Goal: Use online tool/utility: Utilize a website feature to perform a specific function

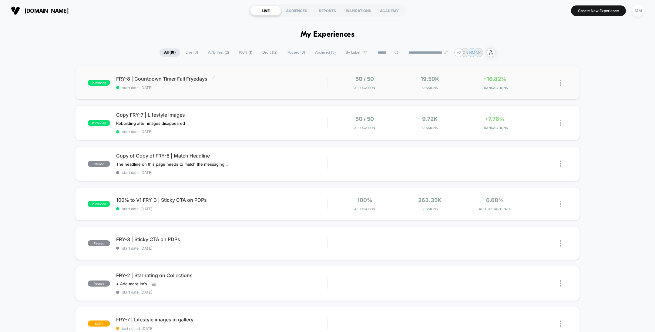
click at [268, 89] on span "start date: 9/26/2025" at bounding box center [221, 87] width 211 height 5
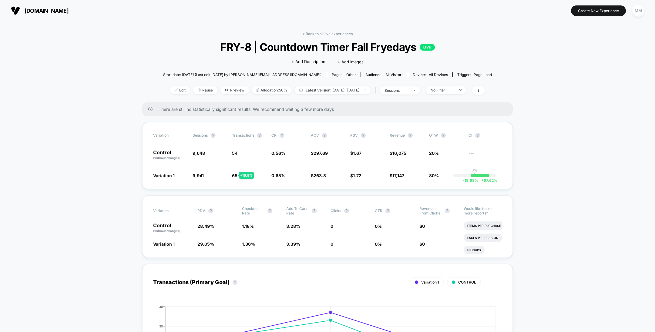
click at [260, 44] on span "FRY-8 | Countdown Timer Fall Fryedays LIVE" at bounding box center [327, 47] width 296 height 13
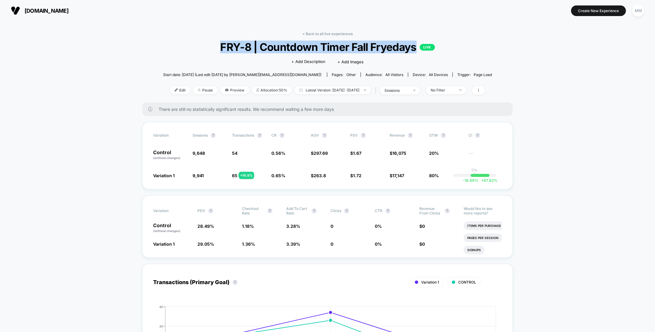
drag, startPoint x: 221, startPoint y: 45, endPoint x: 417, endPoint y: 51, distance: 195.9
click at [417, 51] on span "FRY-8 | Countdown Timer Fall Fryedays LIVE" at bounding box center [327, 47] width 296 height 13
copy span "FRY-8 | Countdown Timer Fall Fryedays"
click at [178, 90] on div at bounding box center [179, 90] width 2 height 0
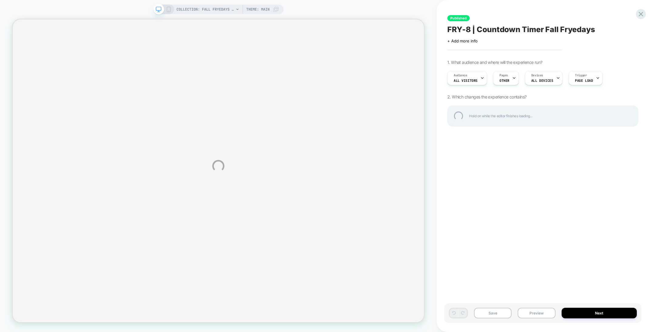
click at [348, 90] on div "COLLECTION: Fall Fryedays (Category) COLLECTION: Fall Fryedays (Category) Theme…" at bounding box center [327, 166] width 655 height 332
click at [522, 52] on div "COLLECTION: Fall Fryedays (Category) COLLECTION: Fall Fryedays (Category) Theme…" at bounding box center [327, 166] width 655 height 332
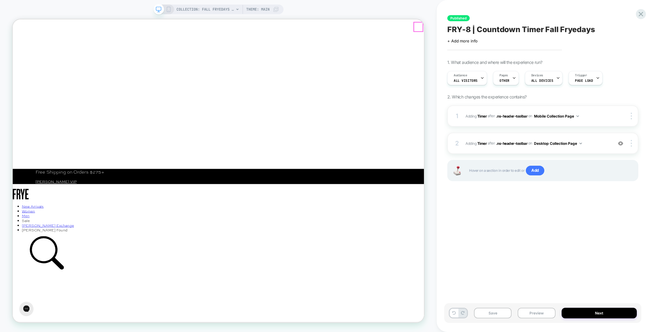
click at [23, 43] on button "Close" at bounding box center [18, 47] width 10 height 8
click at [622, 144] on img at bounding box center [620, 143] width 5 height 5
click at [532, 310] on button "Preview" at bounding box center [537, 313] width 38 height 11
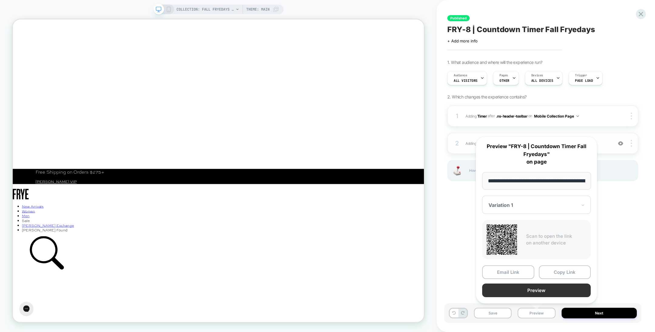
click at [530, 292] on button "Preview" at bounding box center [536, 291] width 109 height 14
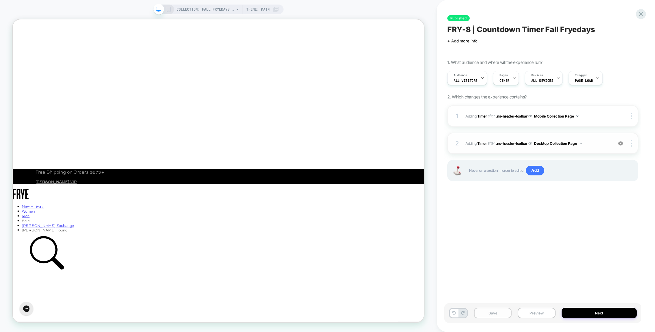
click at [506, 315] on button "Save" at bounding box center [493, 313] width 38 height 11
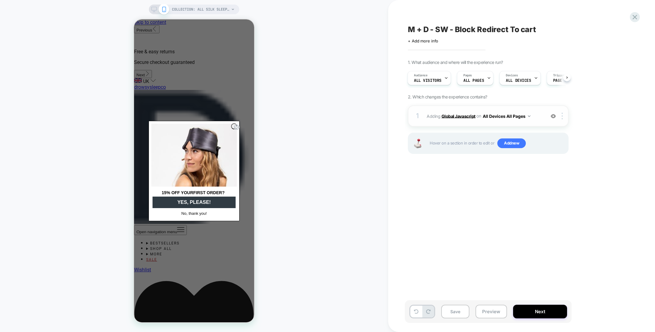
click at [462, 114] on b "Global Javascript" at bounding box center [458, 115] width 34 height 5
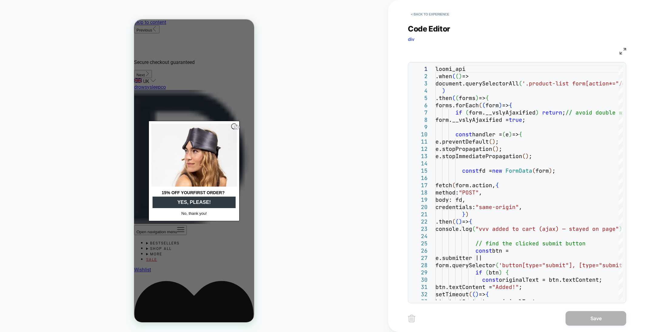
click at [235, 126] on circle "Close dialog" at bounding box center [237, 127] width 6 height 6
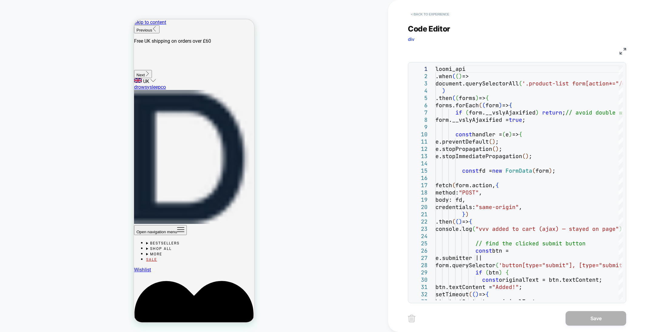
click at [429, 14] on button "< Back to experience" at bounding box center [430, 14] width 44 height 10
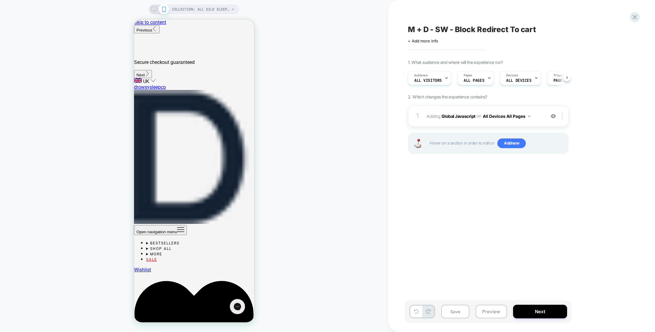
click at [151, 10] on div "COLLECTION: All Silk Sleep Masks (Category)" at bounding box center [194, 10] width 90 height 10
click at [153, 10] on rect at bounding box center [154, 8] width 5 height 3
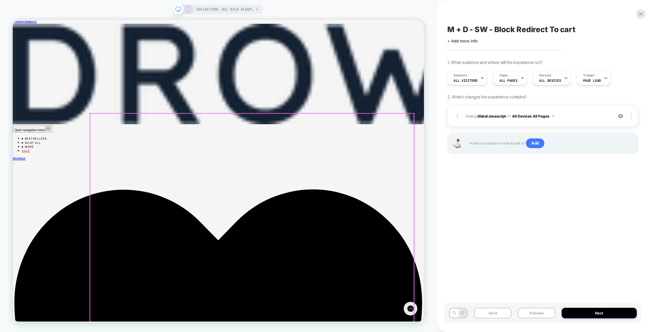
scroll to position [272, 0]
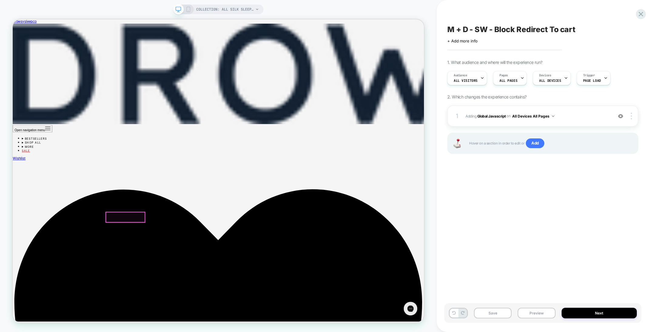
click at [543, 317] on button "Preview" at bounding box center [537, 313] width 38 height 11
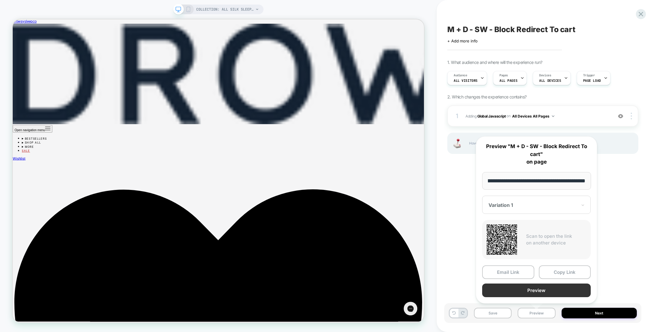
scroll to position [0, 0]
click at [531, 289] on button "Preview" at bounding box center [536, 291] width 109 height 14
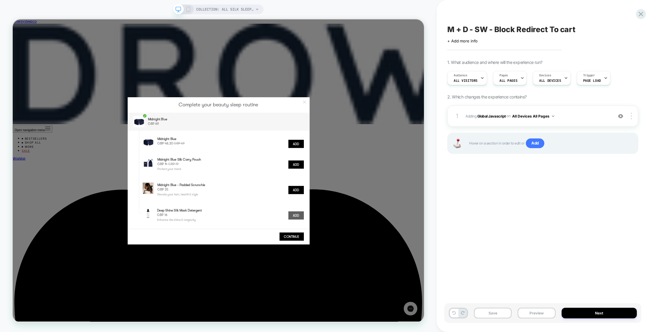
click at [394, 283] on button "Add" at bounding box center [390, 281] width 21 height 11
click at [391, 310] on button "Continue" at bounding box center [384, 309] width 32 height 11
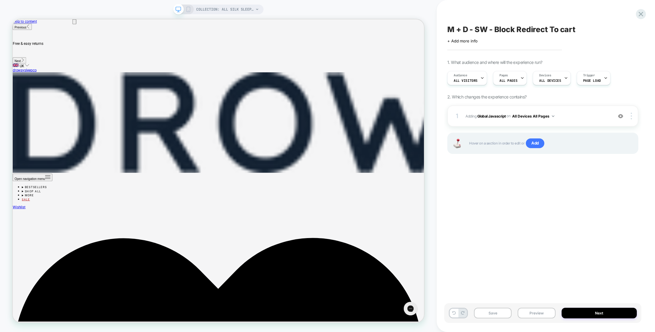
scroll to position [272, 0]
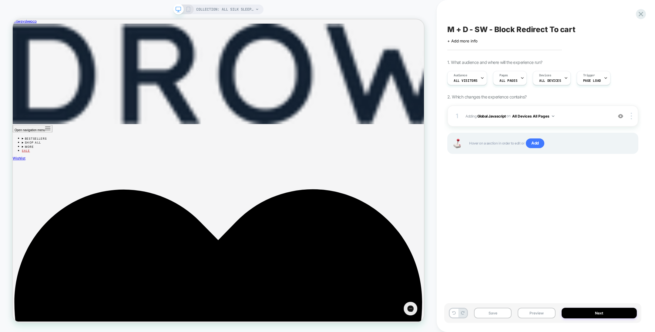
click at [480, 29] on span "M + D - SW - Block Redirect To cart" at bounding box center [511, 29] width 128 height 9
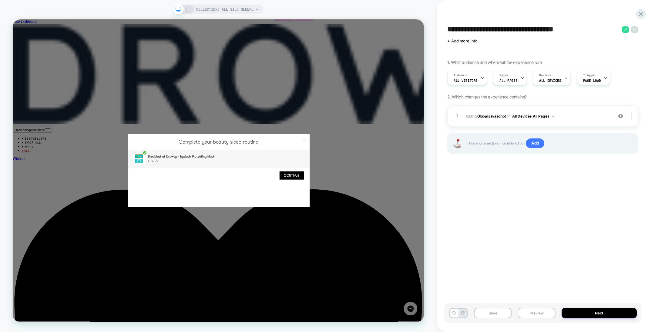
click at [388, 281] on div "Complete your beauty sleep routine Breakfast at Drowsy - Eyelash Protecting Mas…" at bounding box center [287, 220] width 548 height 403
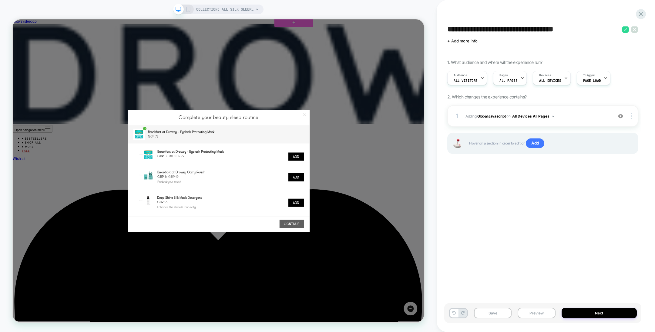
click at [383, 224] on div "Add" at bounding box center [390, 227] width 21 height 15
click at [391, 232] on button "Add" at bounding box center [390, 230] width 21 height 11
click at [388, 290] on button "Continue" at bounding box center [384, 292] width 32 height 11
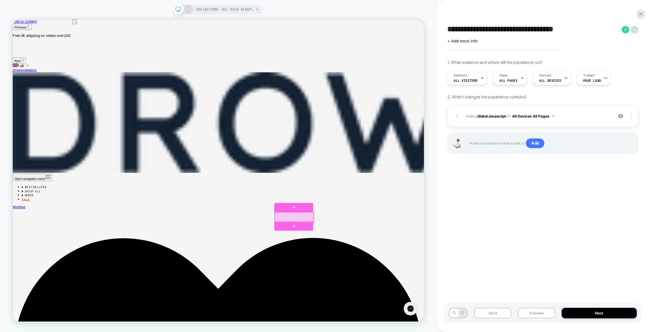
scroll to position [272, 0]
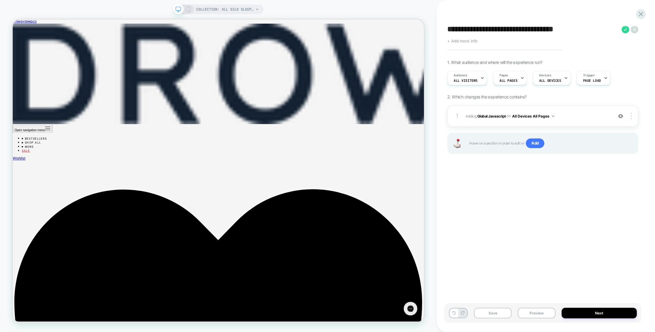
click at [475, 40] on span "+ Add more info" at bounding box center [462, 41] width 30 height 5
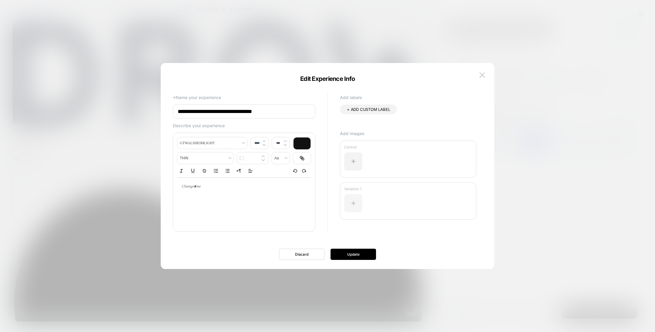
click at [353, 206] on div at bounding box center [353, 203] width 18 height 18
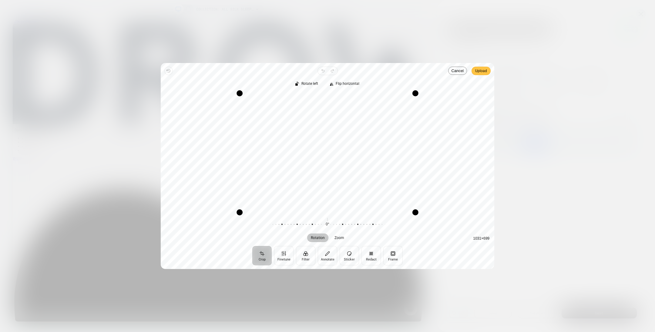
click at [479, 70] on span "Upload" at bounding box center [481, 70] width 12 height 7
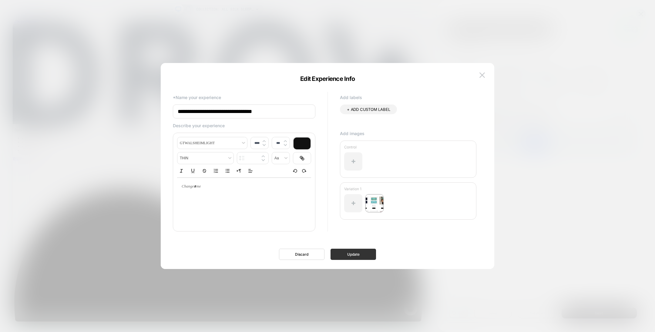
click at [349, 256] on button "Update" at bounding box center [352, 254] width 45 height 11
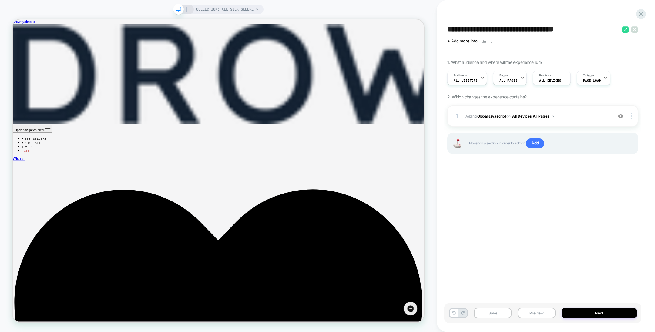
scroll to position [323, 0]
click at [491, 316] on button "Save" at bounding box center [493, 313] width 38 height 11
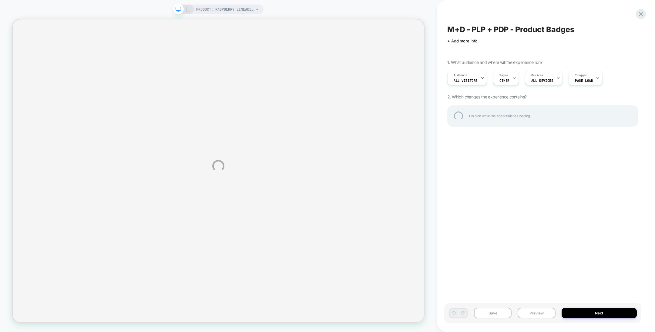
click at [541, 316] on div "PRODUCT: Raspberry Limeade THC Seltzer, 5mg [rapsberry] PRODUCT: Raspberry Lime…" at bounding box center [327, 166] width 655 height 332
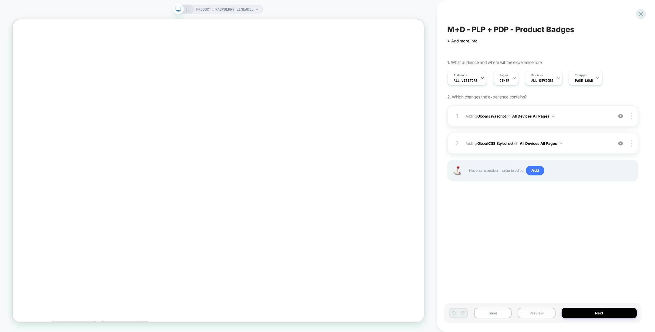
click at [541, 311] on button "Preview" at bounding box center [537, 313] width 38 height 11
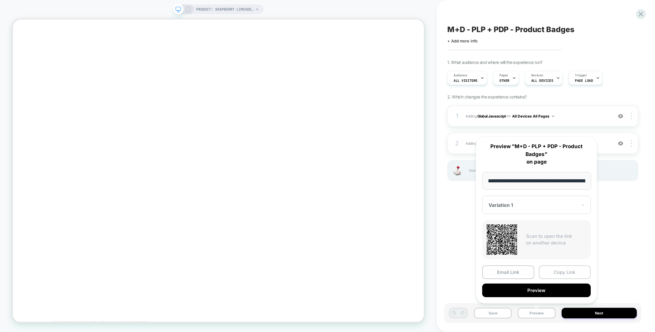
click at [549, 267] on button "Copy Link" at bounding box center [565, 273] width 52 height 14
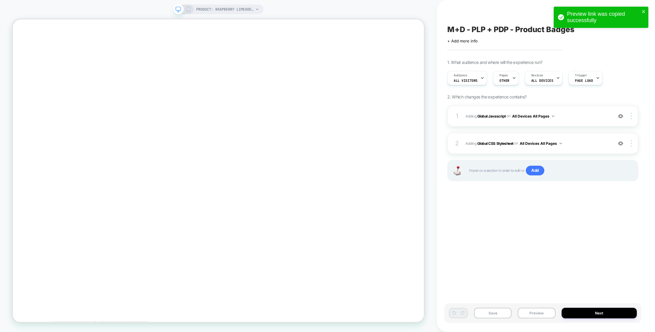
click at [486, 32] on span "M+D - PLP + PDP - Product Badges" at bounding box center [510, 29] width 127 height 9
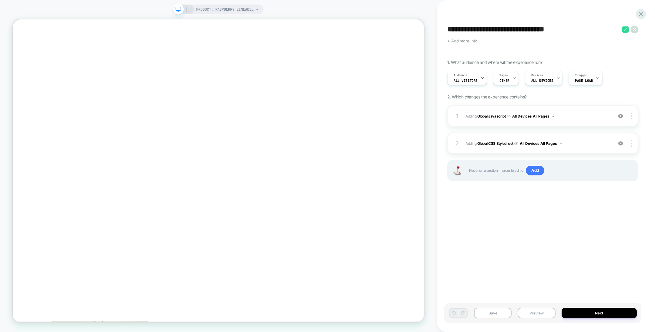
click at [475, 41] on span "+ Add more info" at bounding box center [462, 41] width 30 height 5
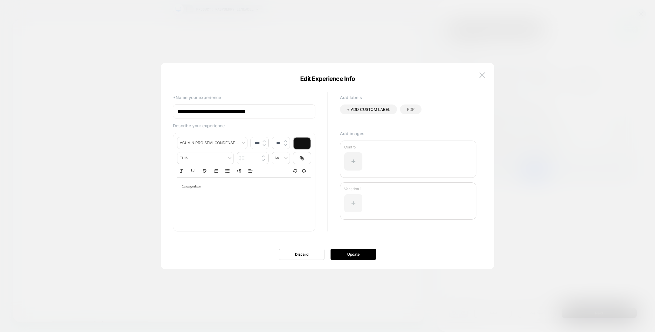
click at [360, 203] on div at bounding box center [353, 203] width 18 height 18
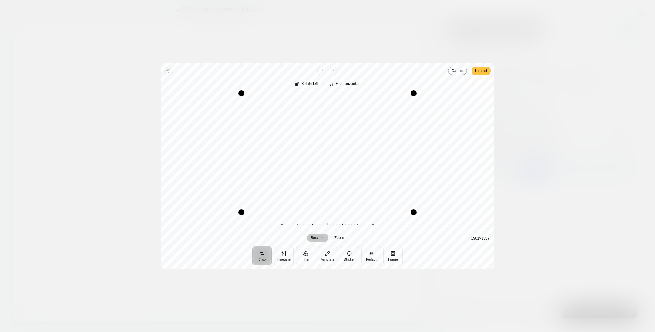
click at [485, 68] on span "Upload" at bounding box center [481, 70] width 12 height 7
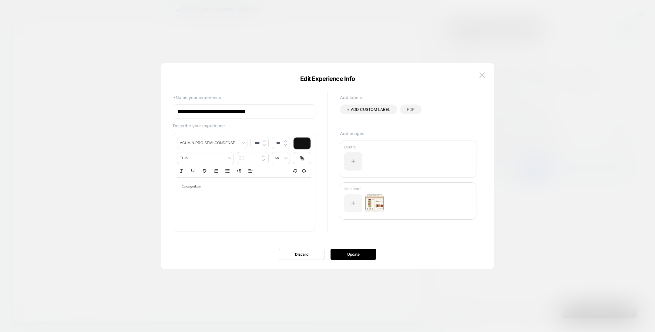
click at [355, 200] on div at bounding box center [353, 203] width 18 height 18
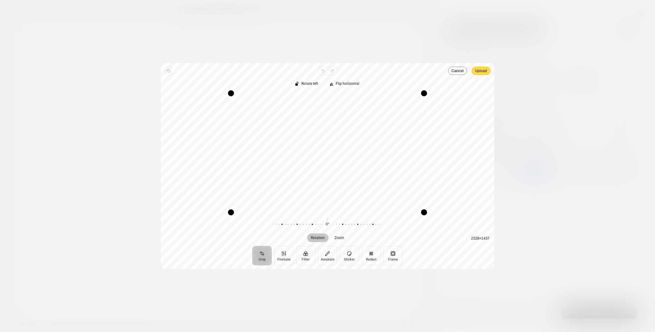
click at [483, 71] on span "Upload" at bounding box center [481, 70] width 12 height 7
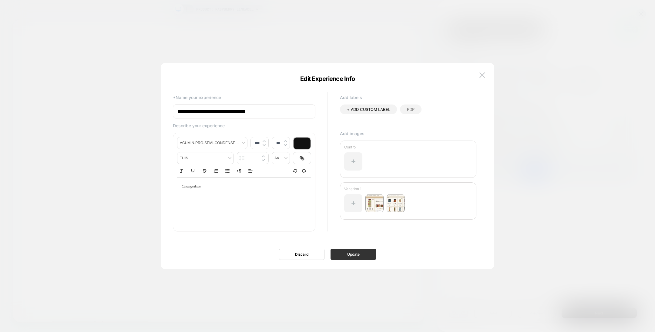
click at [369, 252] on button "Update" at bounding box center [352, 254] width 45 height 11
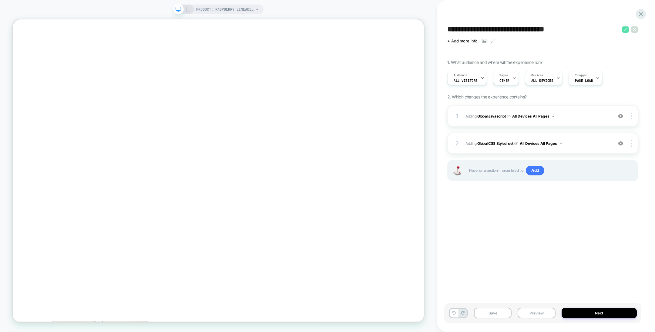
click at [624, 30] on icon at bounding box center [626, 30] width 8 height 8
click at [495, 313] on button "Save" at bounding box center [493, 313] width 38 height 11
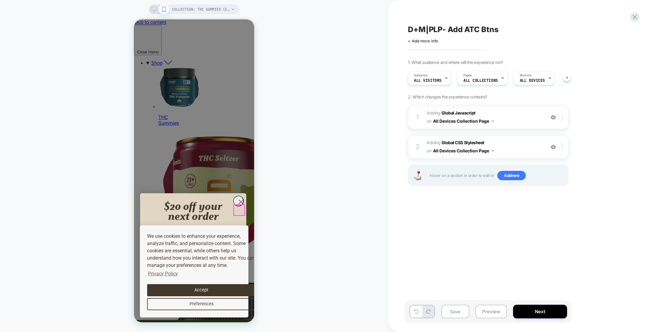
click at [240, 207] on circle "Close dialog" at bounding box center [241, 202] width 10 height 10
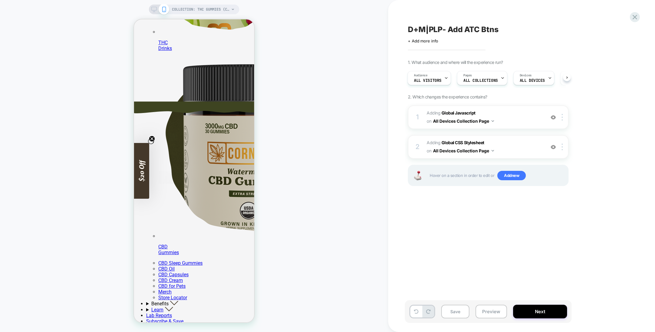
scroll to position [220, 0]
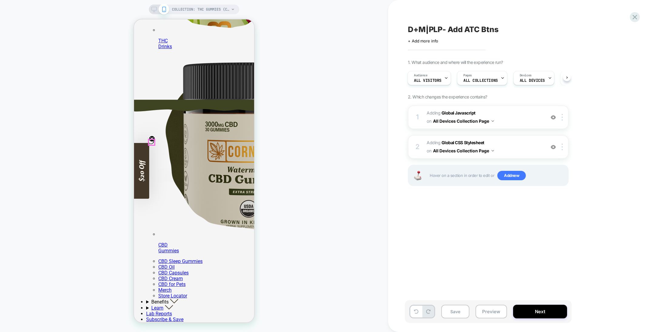
click at [151, 139] on circle "Close teaser" at bounding box center [152, 139] width 6 height 6
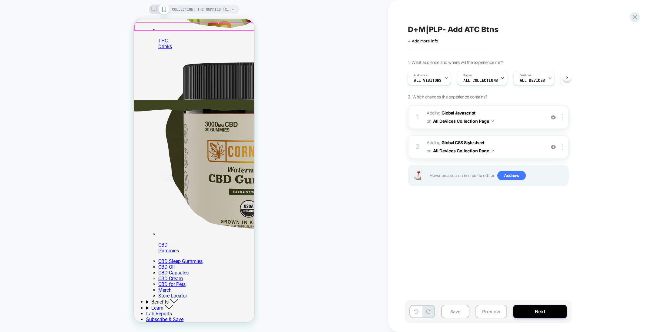
click at [465, 111] on b "Global Javascript" at bounding box center [458, 112] width 34 height 5
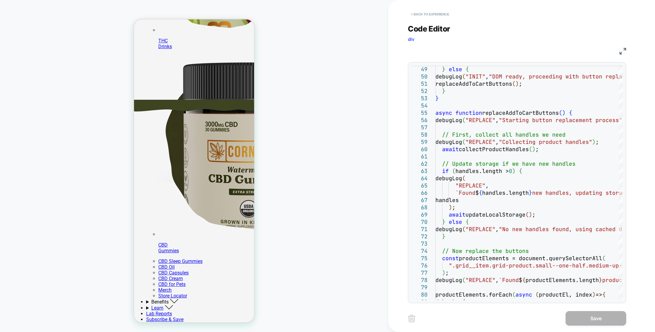
click at [416, 15] on button "< Back to experience" at bounding box center [430, 14] width 44 height 10
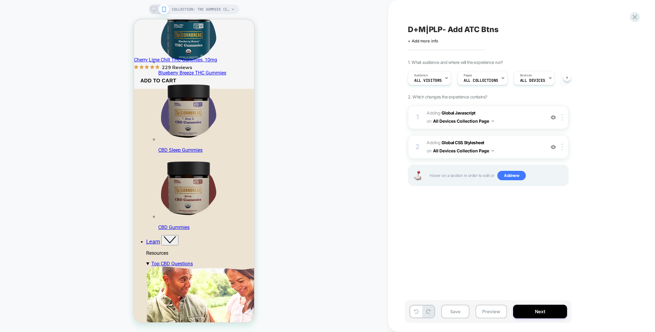
scroll to position [1124, 0]
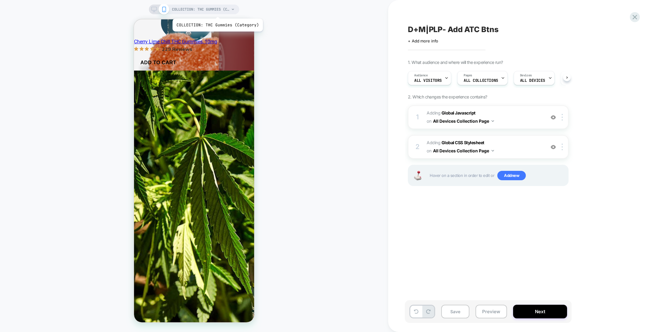
click at [216, 11] on span "COLLECTION: THC Gummies (Category)" at bounding box center [201, 10] width 58 height 10
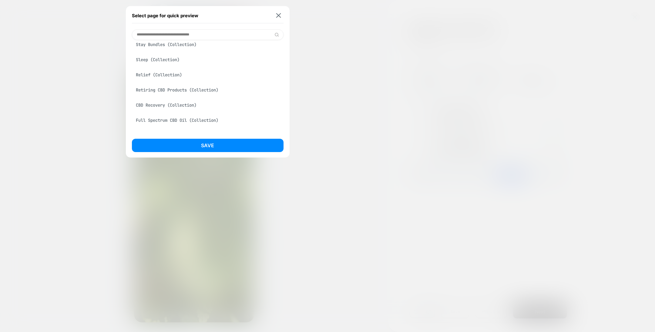
scroll to position [85, 0]
click at [184, 32] on input at bounding box center [208, 34] width 152 height 11
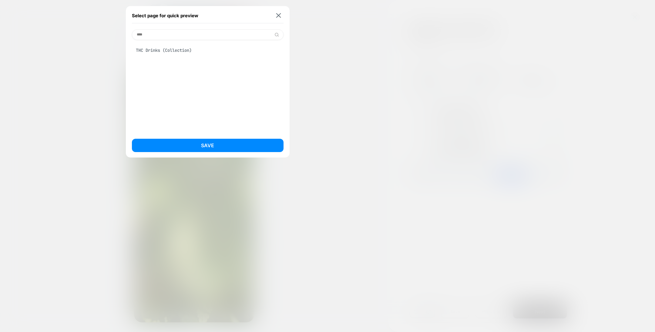
type input "****"
click at [181, 48] on div "THC Drinks (Collection)" at bounding box center [208, 51] width 152 height 12
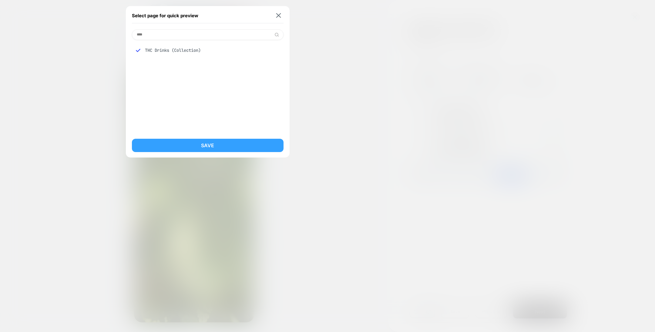
click at [204, 143] on button "Save" at bounding box center [208, 145] width 152 height 13
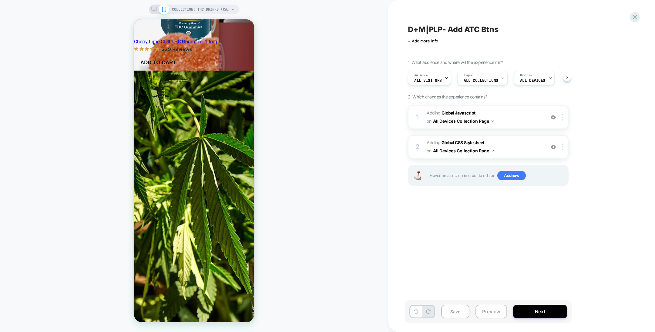
scroll to position [0, 0]
click at [154, 8] on icon at bounding box center [153, 9] width 5 height 5
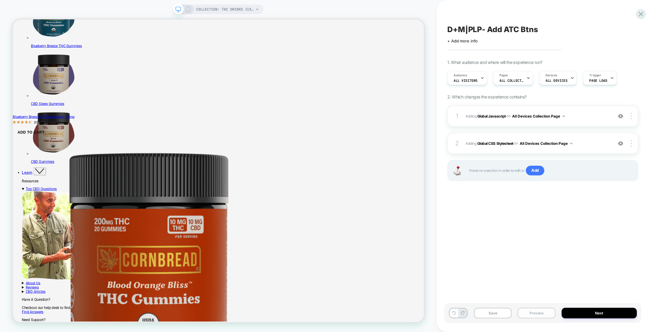
click at [535, 313] on button "Preview" at bounding box center [537, 313] width 38 height 11
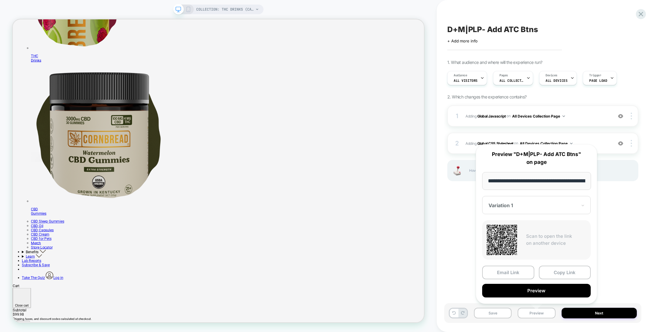
click at [459, 228] on div "D+M|PLP- Add ATC Btns Click to edit experience details + Add more info 1. What …" at bounding box center [542, 166] width 197 height 320
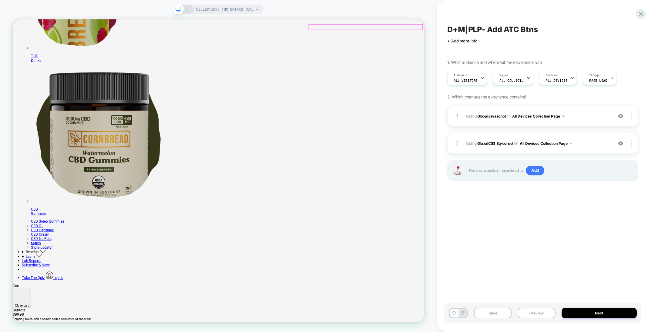
click at [507, 30] on span "D+M|PLP- Add ATC Btns" at bounding box center [492, 29] width 91 height 9
click at [507, 30] on textarea "**********" at bounding box center [504, 29] width 115 height 9
